Goal: Obtain resource: Obtain resource

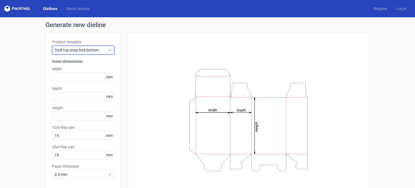
click at [97, 51] on span "Tuck top snap lock bottom" at bounding box center [81, 49] width 53 height 5
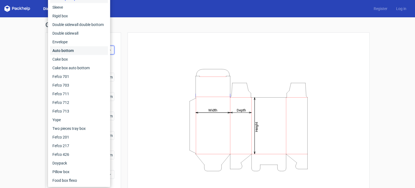
click at [97, 50] on div "Auto bottom" at bounding box center [79, 50] width 58 height 9
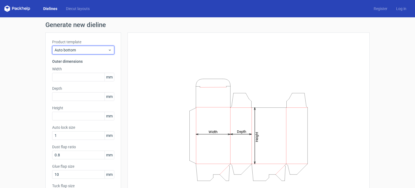
click at [97, 50] on span "Auto bottom" at bounding box center [81, 49] width 53 height 5
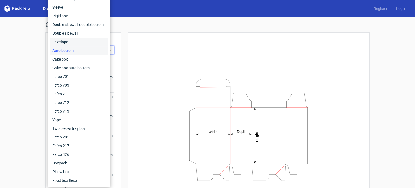
click at [89, 43] on div "Envelope" at bounding box center [79, 42] width 58 height 9
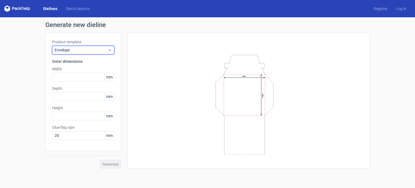
click at [87, 51] on span "Envelope" at bounding box center [81, 49] width 53 height 5
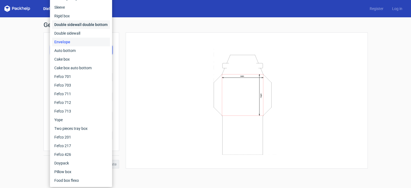
click at [86, 26] on div "Double sidewall double bottom" at bounding box center [81, 24] width 58 height 9
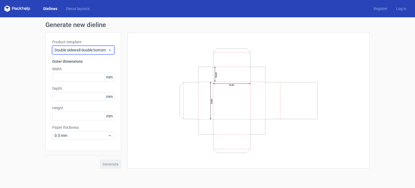
click at [79, 49] on span "Double sidewall double bottom" at bounding box center [81, 49] width 53 height 5
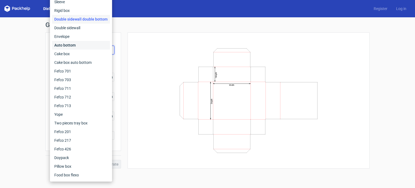
click at [83, 49] on div "Auto bottom" at bounding box center [81, 45] width 58 height 9
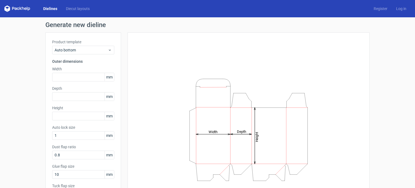
click at [109, 77] on span "mm" at bounding box center [108, 77] width 9 height 8
click at [108, 62] on h3 "Outer dimensions" at bounding box center [83, 61] width 62 height 5
click at [111, 79] on span "mm" at bounding box center [108, 77] width 9 height 8
click at [110, 78] on span "mm" at bounding box center [108, 77] width 9 height 8
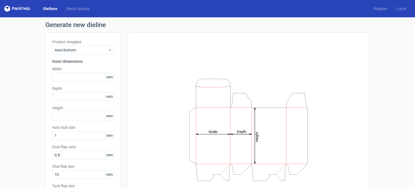
click at [110, 78] on span "mm" at bounding box center [108, 77] width 9 height 8
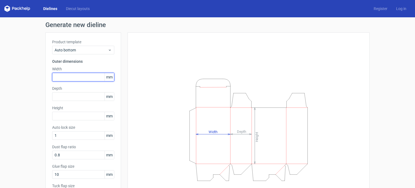
click at [82, 78] on input "text" at bounding box center [83, 77] width 62 height 9
paste input "9525"
click at [56, 75] on input "9525" at bounding box center [83, 77] width 62 height 9
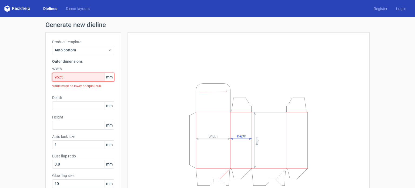
click at [73, 74] on input "9525" at bounding box center [83, 77] width 62 height 9
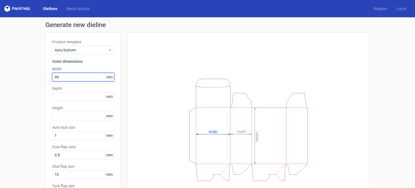
type input "96"
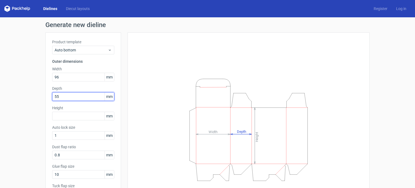
type input "55"
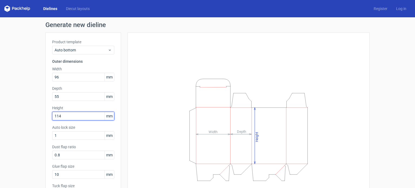
type input "114"
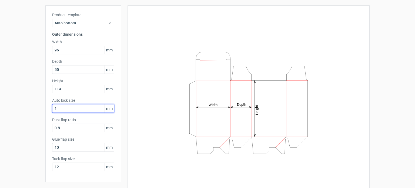
scroll to position [43, 0]
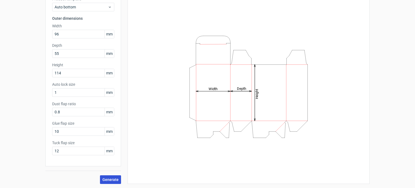
click at [112, 177] on span "Generate" at bounding box center [110, 179] width 16 height 4
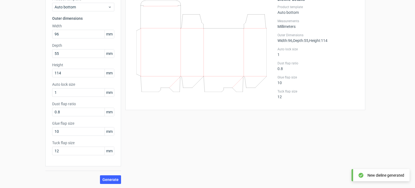
scroll to position [16, 0]
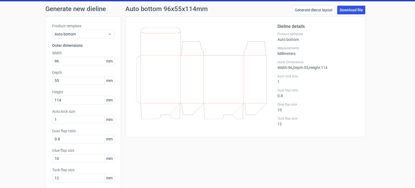
click at [353, 10] on link "Download file" at bounding box center [351, 10] width 28 height 9
click at [91, 35] on span "Auto bottom" at bounding box center [81, 33] width 53 height 5
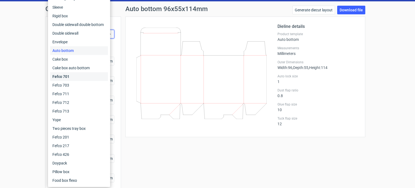
click at [79, 75] on div "Fefco 701" at bounding box center [79, 76] width 58 height 9
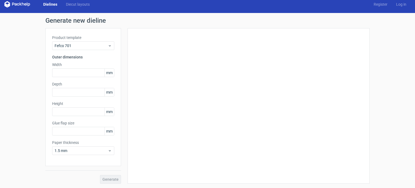
type input "25"
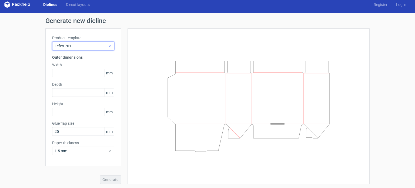
click at [79, 48] on div "Fefco 701" at bounding box center [83, 46] width 62 height 9
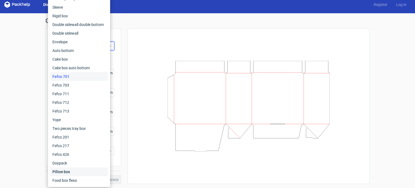
click at [67, 168] on div "Pillow box" at bounding box center [79, 171] width 58 height 9
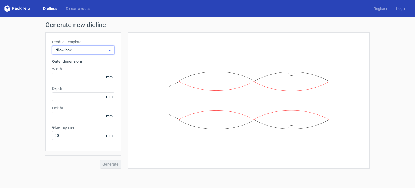
click at [87, 52] on span "Pillow box" at bounding box center [81, 49] width 53 height 5
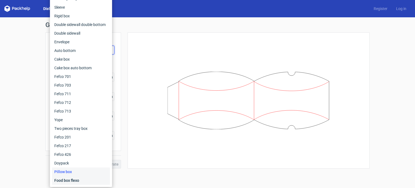
click at [70, 181] on div "Food box flexo" at bounding box center [81, 180] width 58 height 9
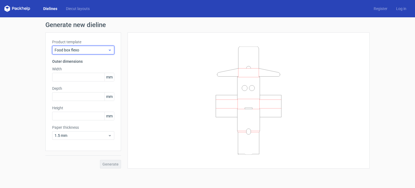
click at [87, 52] on span "Food box flexo" at bounding box center [81, 49] width 53 height 5
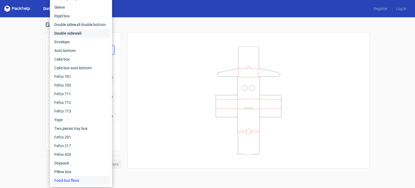
click at [81, 31] on div "Double sidewall" at bounding box center [81, 33] width 58 height 9
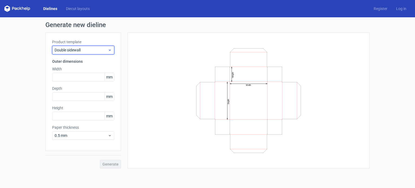
click at [83, 46] on div "Double sidewall" at bounding box center [83, 50] width 62 height 9
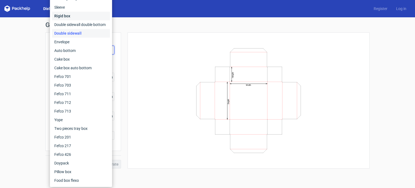
click at [76, 16] on div "Rigid box" at bounding box center [81, 16] width 58 height 9
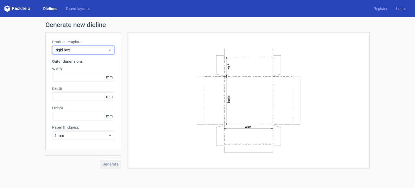
click at [81, 48] on span "Rigid box" at bounding box center [81, 49] width 53 height 5
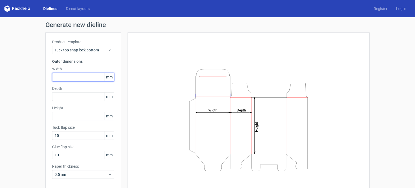
click at [75, 74] on input "text" at bounding box center [83, 77] width 62 height 9
click at [76, 77] on input "text" at bounding box center [83, 77] width 62 height 9
type input "96"
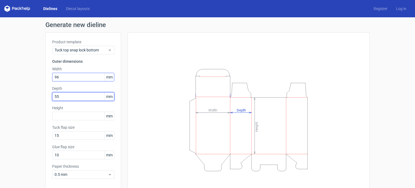
type input "55"
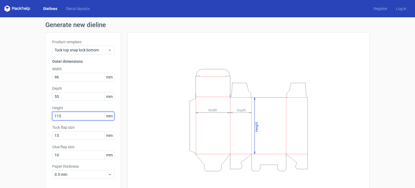
type input "115"
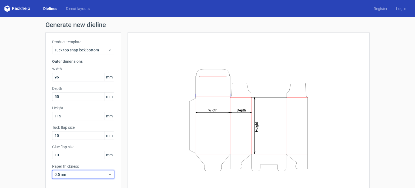
scroll to position [23, 0]
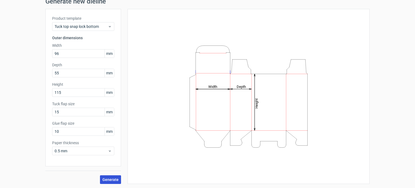
click at [107, 178] on span "Generate" at bounding box center [110, 179] width 16 height 4
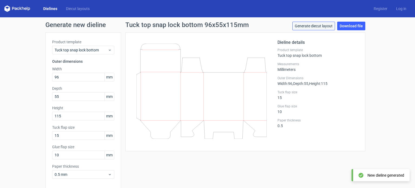
click at [306, 25] on link "Generate diecut layout" at bounding box center [313, 26] width 43 height 9
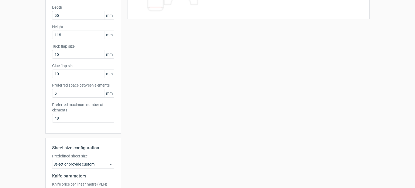
scroll to position [147, 0]
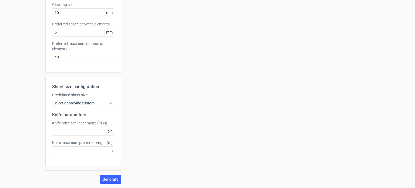
click at [109, 101] on icon at bounding box center [111, 103] width 4 height 4
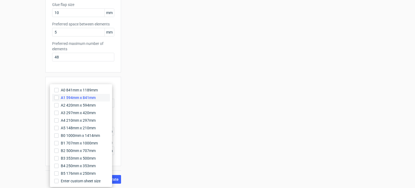
click at [97, 96] on label "A1 594mm x 841mm" at bounding box center [81, 98] width 58 height 8
click at [59, 96] on input "A1 594mm x 841mm" at bounding box center [56, 97] width 4 height 4
click at [135, 116] on div "Your diecut layouts will be listed here once you generate them Height Depth Wid…" at bounding box center [245, 36] width 248 height 293
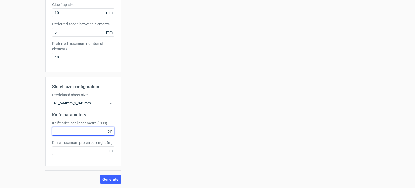
click at [100, 127] on input "text" at bounding box center [83, 131] width 62 height 9
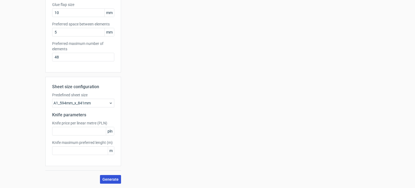
click at [105, 177] on span "Generate" at bounding box center [110, 179] width 16 height 4
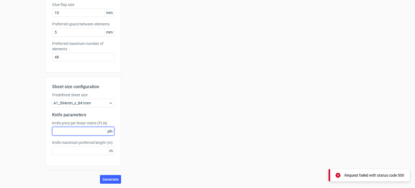
click at [78, 127] on input "text" at bounding box center [83, 131] width 62 height 9
type input "2"
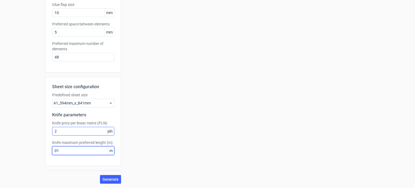
type input "01"
click at [108, 181] on span "Generate" at bounding box center [110, 179] width 16 height 4
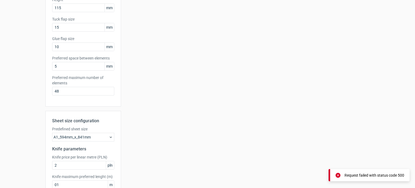
scroll to position [0, 0]
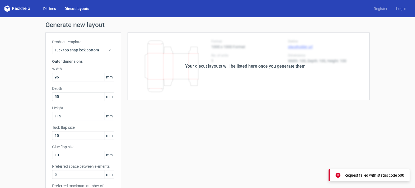
click at [52, 8] on link "Dielines" at bounding box center [49, 8] width 21 height 5
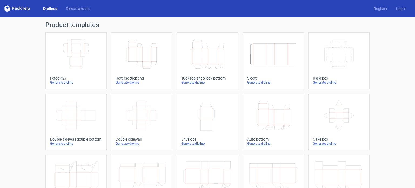
click at [132, 83] on div "Generate dieline" at bounding box center [142, 82] width 52 height 4
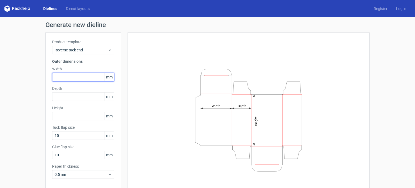
click at [58, 79] on input "text" at bounding box center [83, 77] width 62 height 9
type input "96"
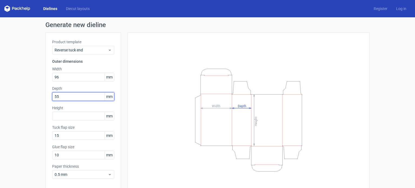
type input "55"
type input "115"
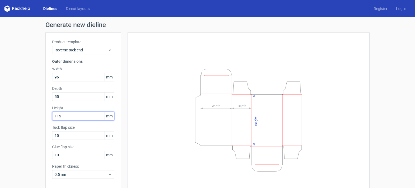
scroll to position [23, 0]
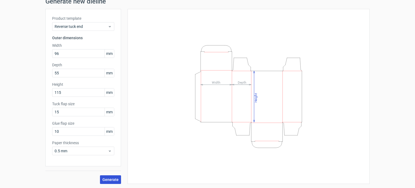
click at [111, 179] on span "Generate" at bounding box center [110, 179] width 16 height 4
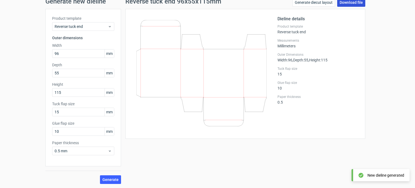
click at [359, 4] on link "Download file" at bounding box center [351, 2] width 28 height 9
